Goal: Find specific page/section

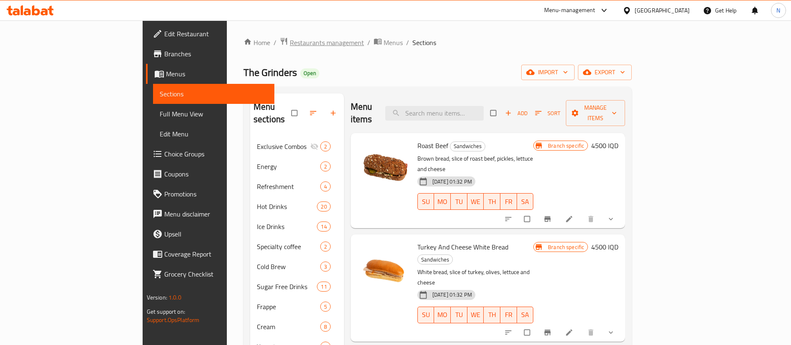
click at [254, 35] on div "Home / Restaurants management / Menus / Sections The Grinders Open import expor…" at bounding box center [438, 261] width 422 height 483
click at [242, 35] on div "Home / Restaurants management / Menus / Sections The Grinders Open import expor…" at bounding box center [438, 261] width 422 height 483
click at [290, 40] on span "Restaurants management" at bounding box center [327, 43] width 74 height 10
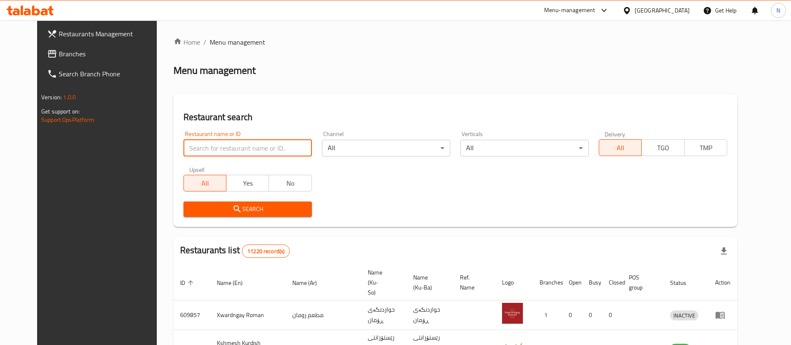
click at [264, 147] on input "search" at bounding box center [247, 148] width 128 height 17
paste input "663850"
type input "663850"
click at [264, 215] on button "Search" at bounding box center [247, 208] width 128 height 15
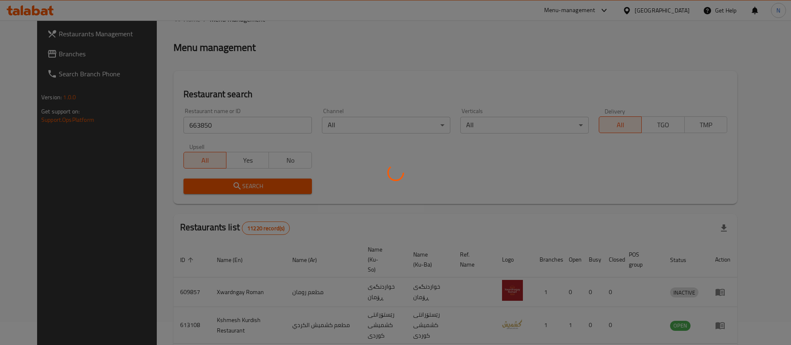
scroll to position [20, 0]
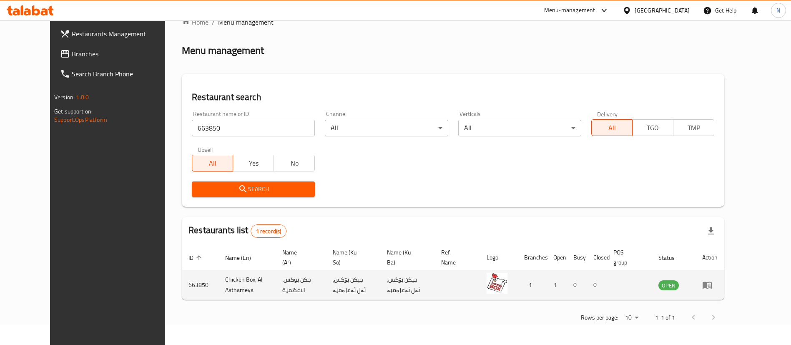
click at [712, 286] on icon "enhanced table" at bounding box center [707, 285] width 10 height 10
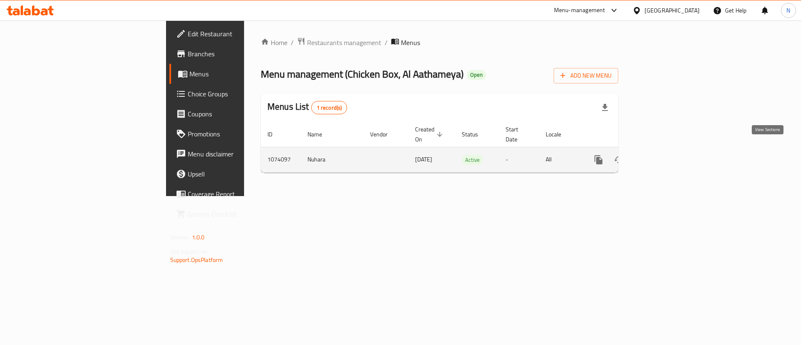
click at [663, 155] on icon "enhanced table" at bounding box center [658, 160] width 10 height 10
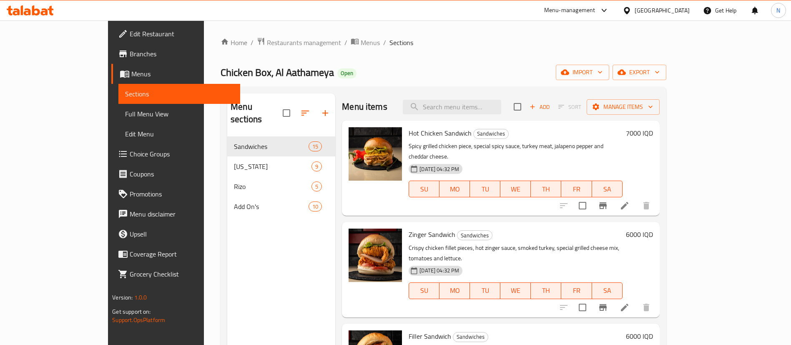
click at [130, 54] on span "Branches" at bounding box center [182, 54] width 104 height 10
